Goal: Task Accomplishment & Management: Manage account settings

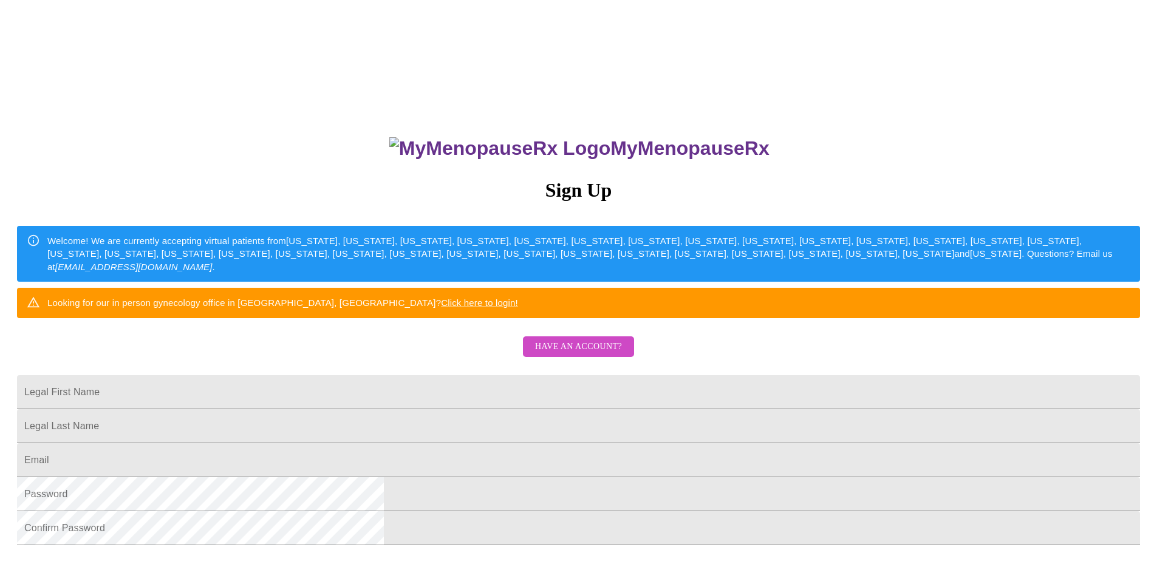
click at [587, 355] on span "Have an account?" at bounding box center [578, 347] width 87 height 15
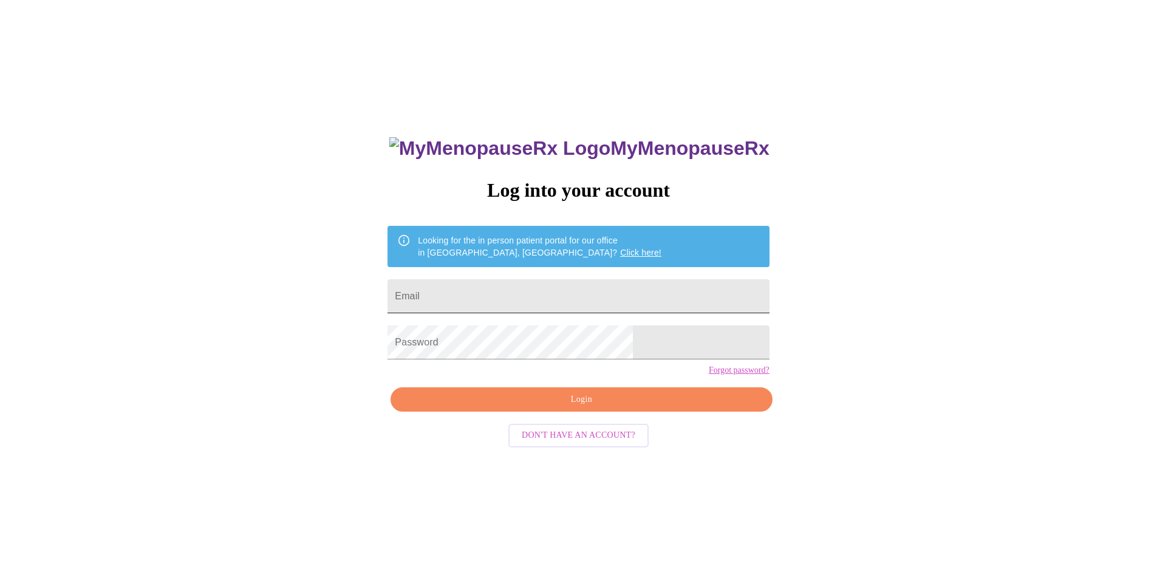
click at [562, 298] on input "Email" at bounding box center [578, 296] width 381 height 34
type input "[EMAIL_ADDRESS][DOMAIN_NAME]"
click at [620, 408] on span "Login" at bounding box center [582, 399] width 354 height 15
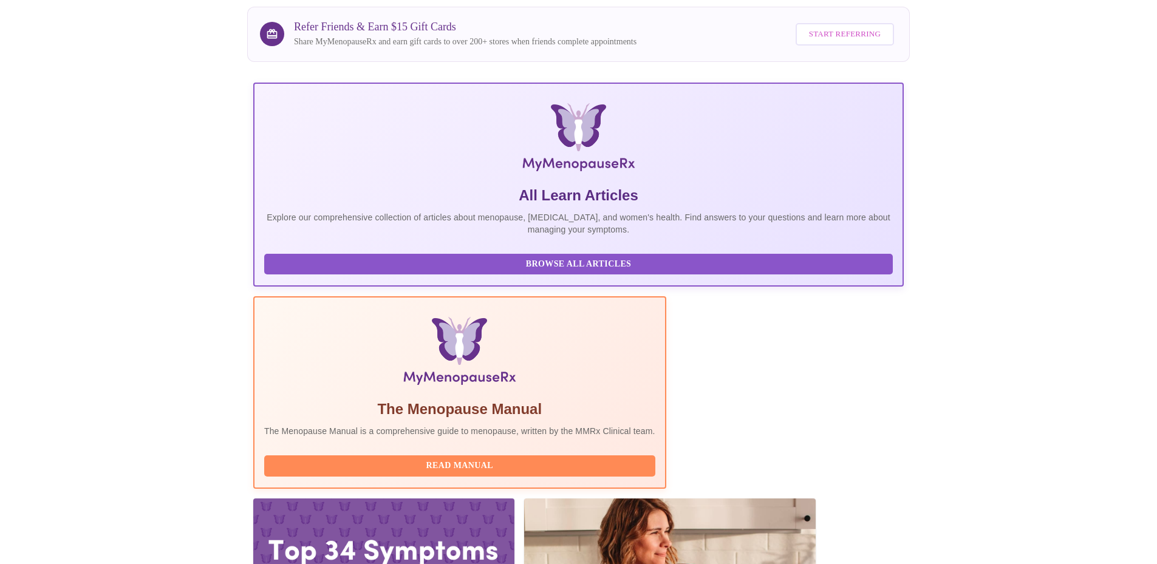
scroll to position [101, 0]
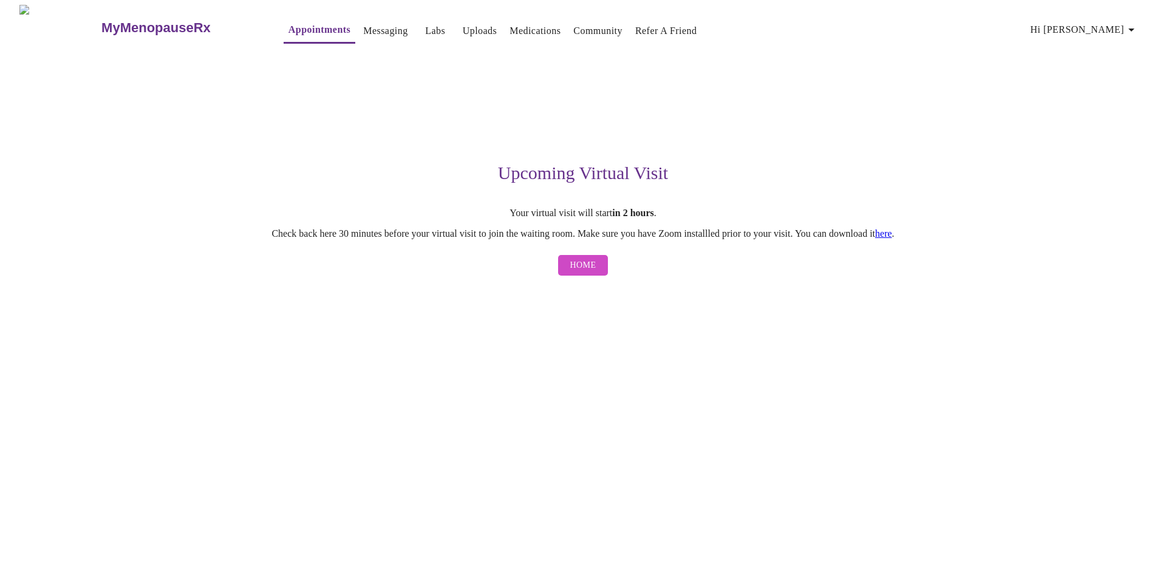
click at [892, 237] on link "here" at bounding box center [883, 233] width 17 height 10
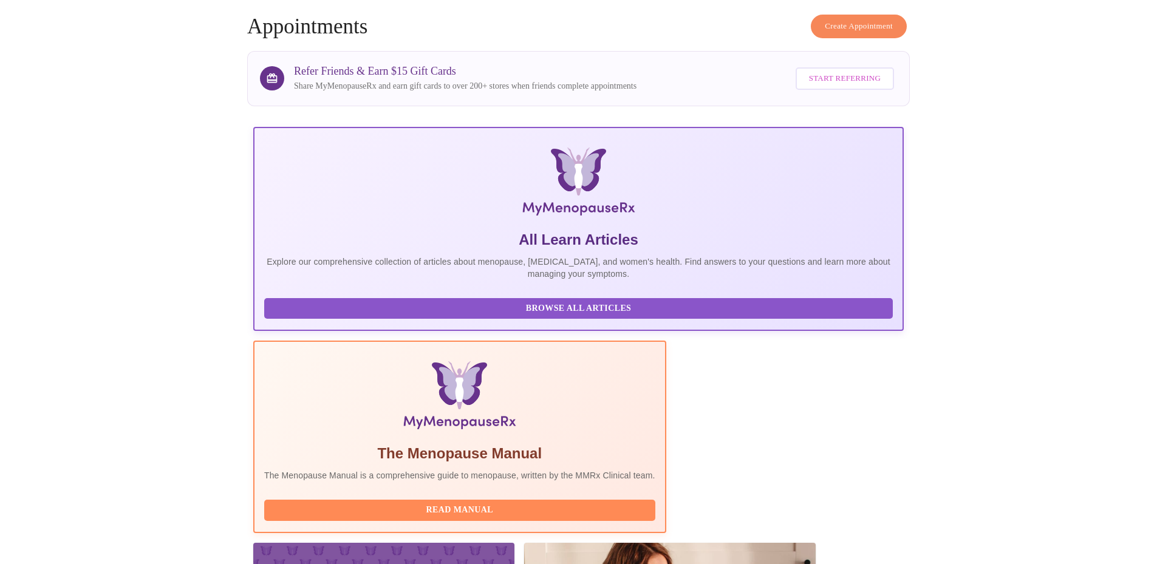
scroll to position [101, 0]
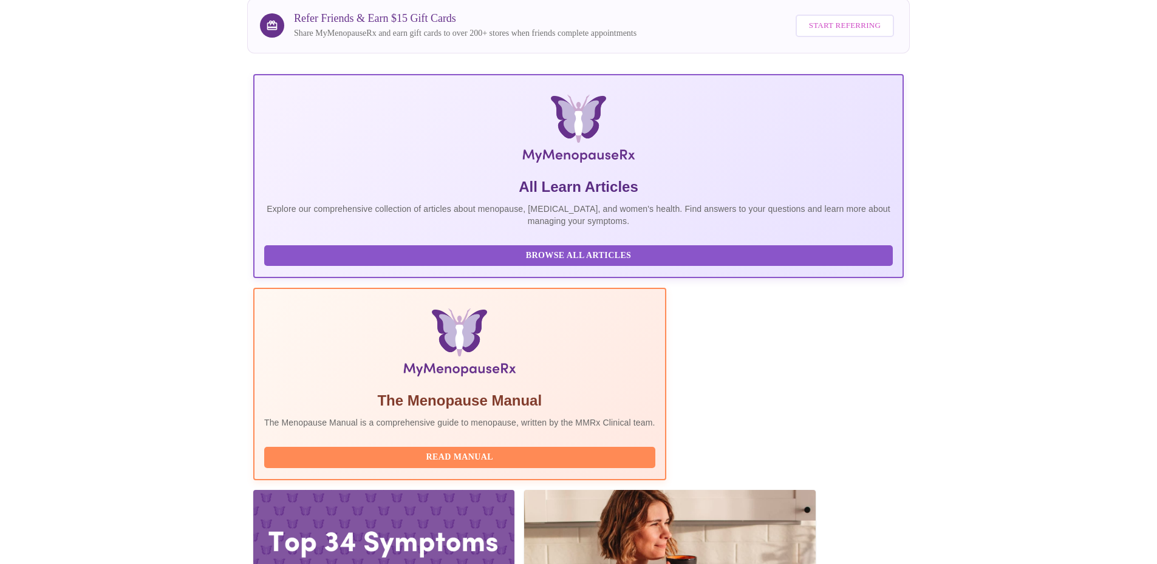
click at [351, 203] on p "Explore our comprehensive collection of articles about menopause, [MEDICAL_DATA…" at bounding box center [578, 215] width 629 height 24
click at [514, 490] on div at bounding box center [383, 563] width 261 height 147
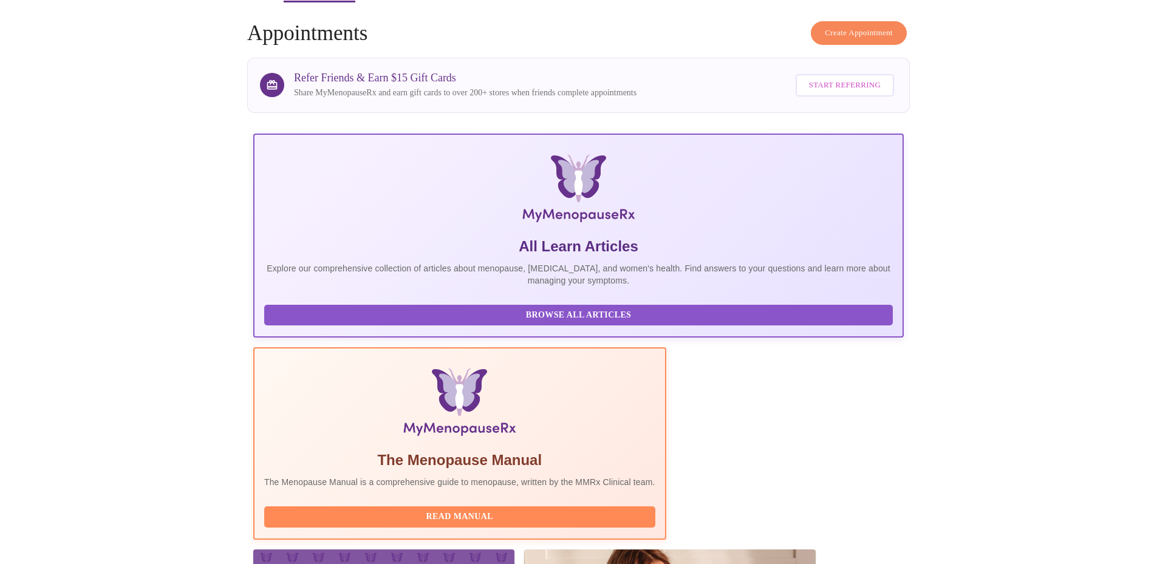
scroll to position [0, 0]
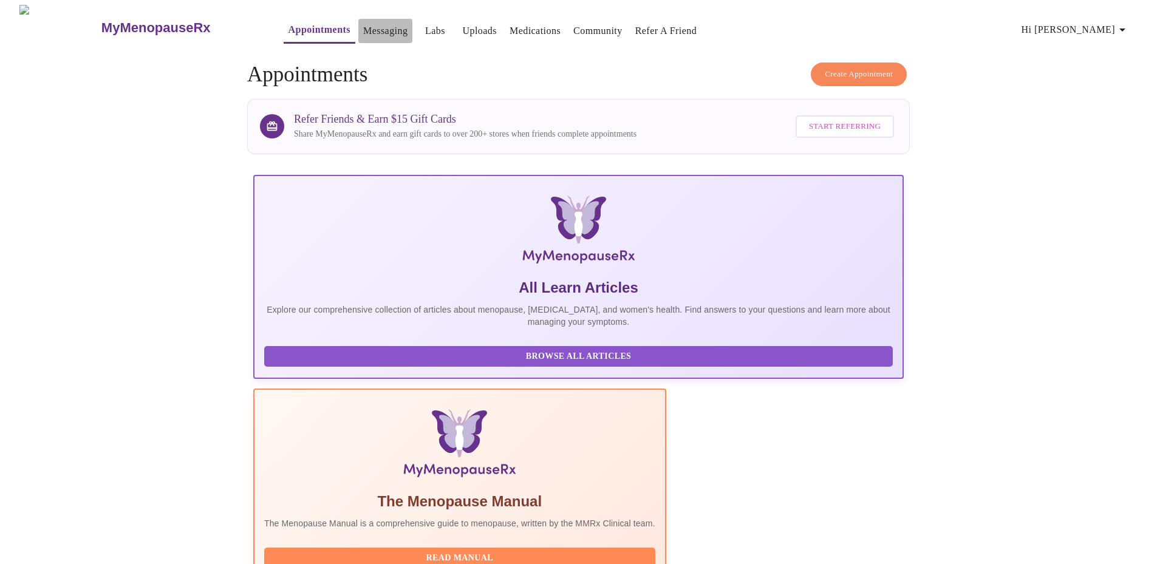
click at [363, 24] on link "Messaging" at bounding box center [385, 30] width 44 height 17
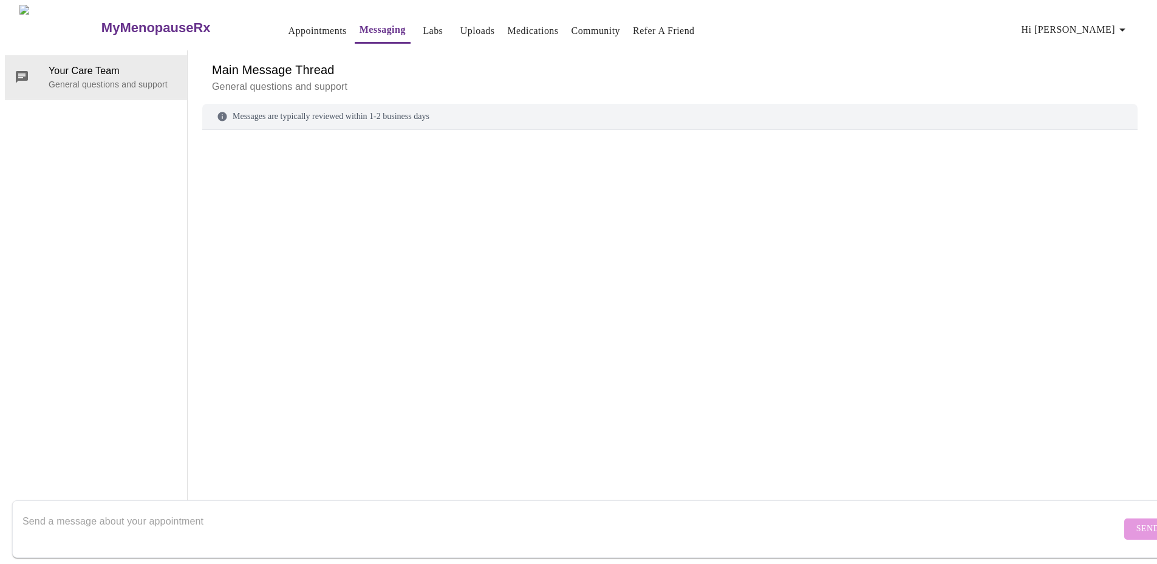
click at [423, 22] on link "Labs" at bounding box center [433, 30] width 20 height 17
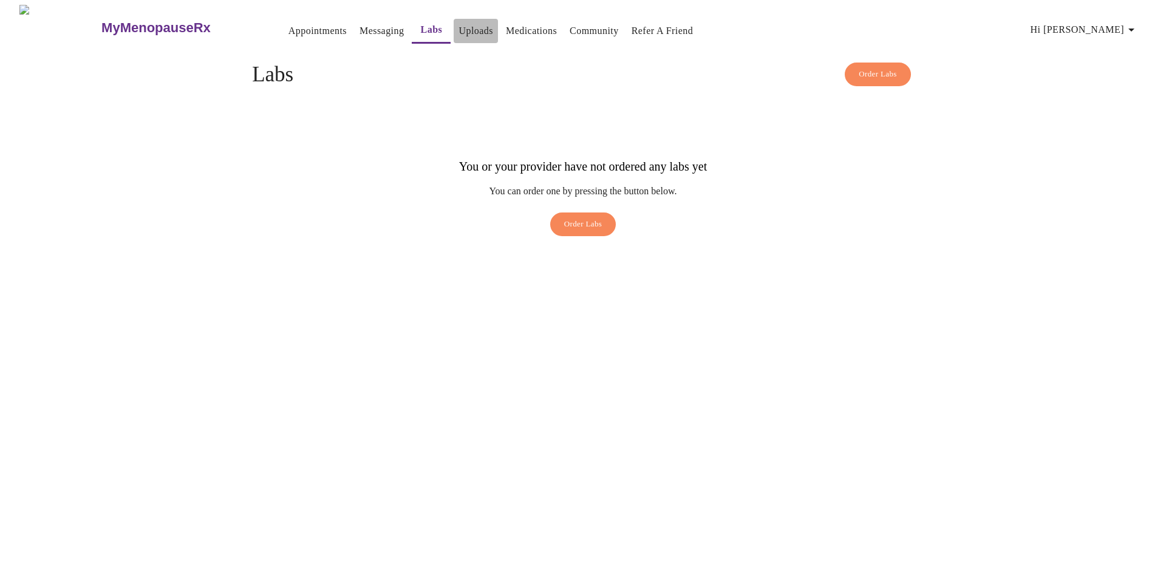
click at [459, 23] on link "Uploads" at bounding box center [476, 30] width 35 height 17
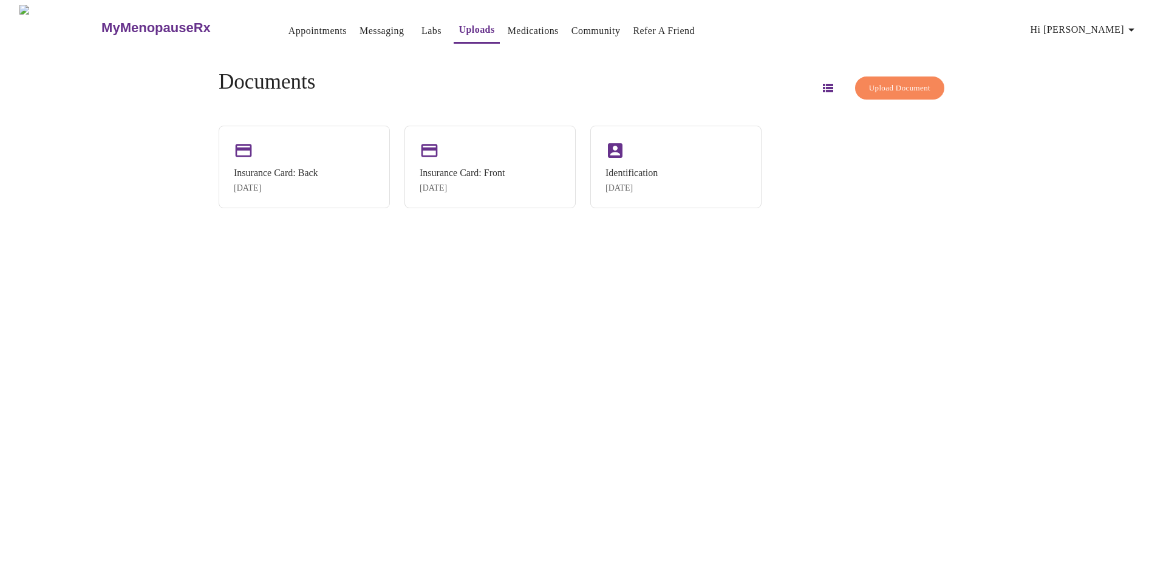
click at [289, 22] on link "Appointments" at bounding box center [318, 30] width 58 height 17
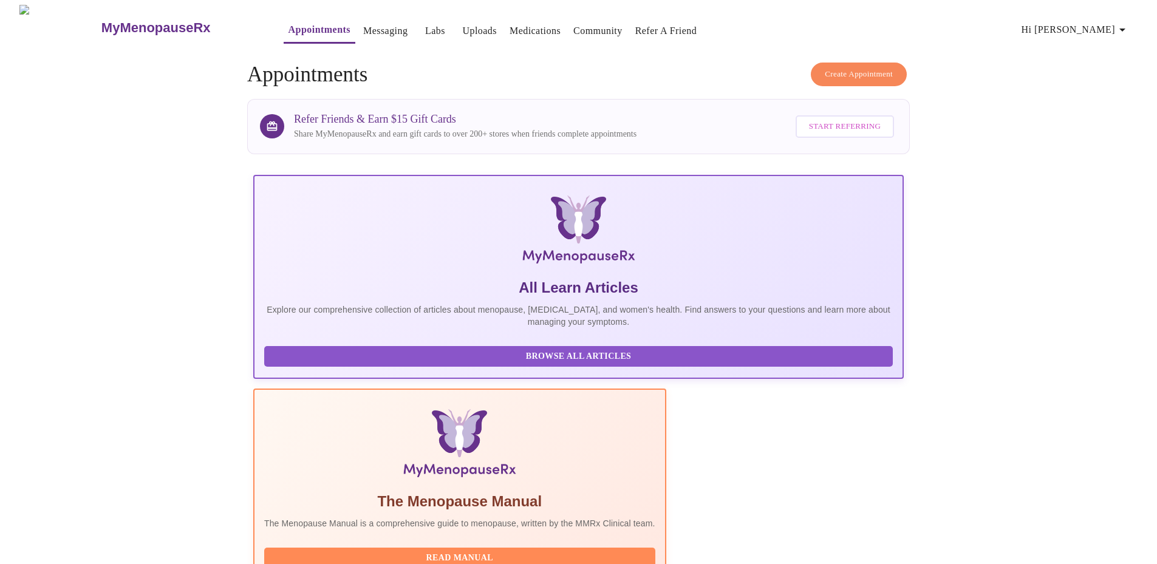
click at [333, 360] on span "Browse All Articles" at bounding box center [578, 356] width 604 height 15
